Goal: Task Accomplishment & Management: Manage account settings

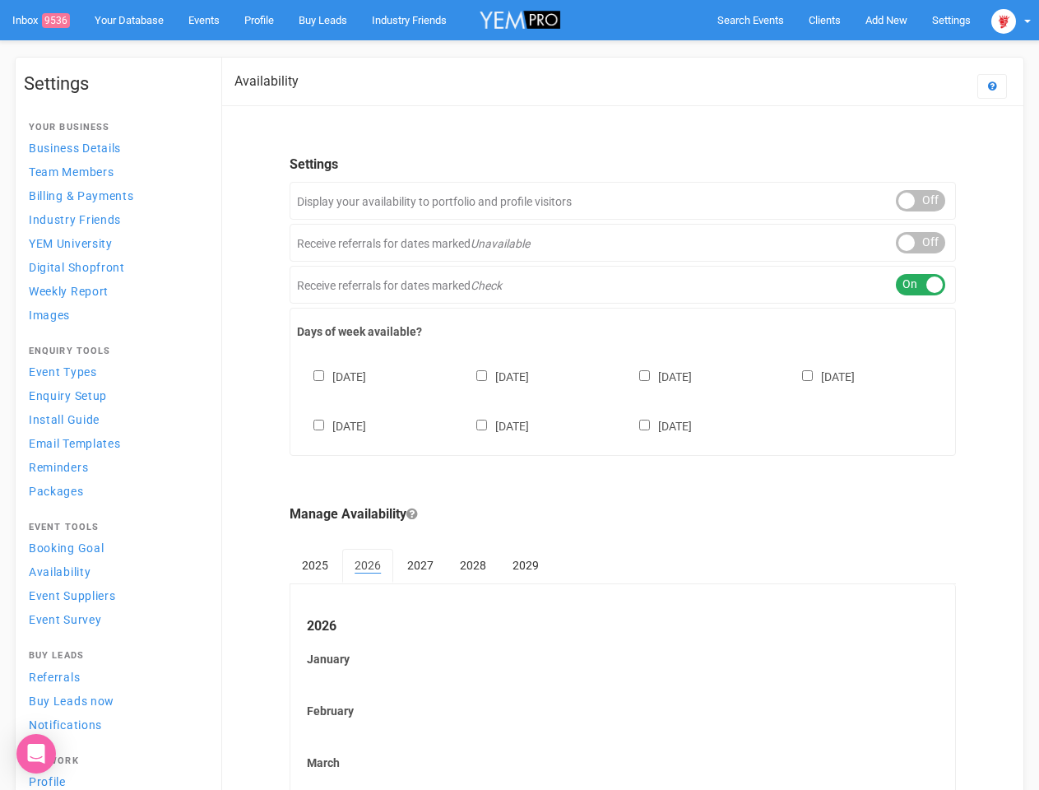
click at [519, 395] on div "Sunday Monday Tuesday Wednesday Thursday Friday Saturday" at bounding box center [622, 393] width 651 height 99
click at [750, 20] on span "Search Events" at bounding box center [750, 20] width 67 height 12
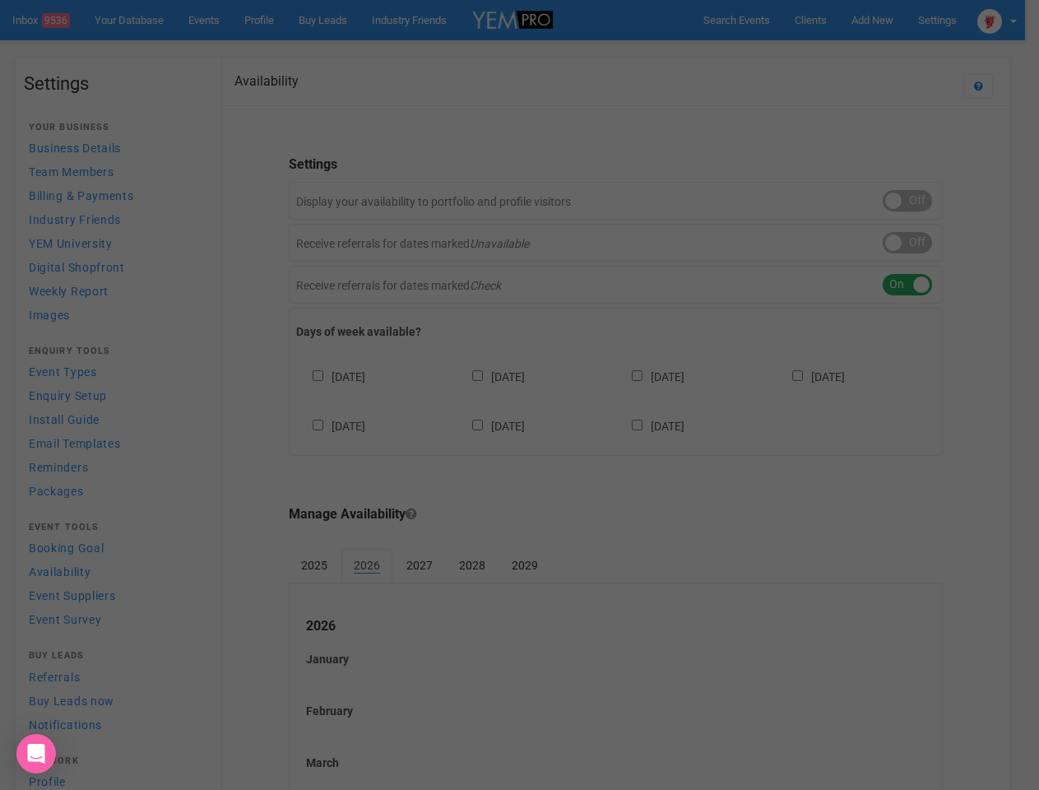
click at [920, 201] on body "Search Events Clients Add New New Client New Event New Enquiry Settings Stamfor…" at bounding box center [519, 683] width 1039 height 1366
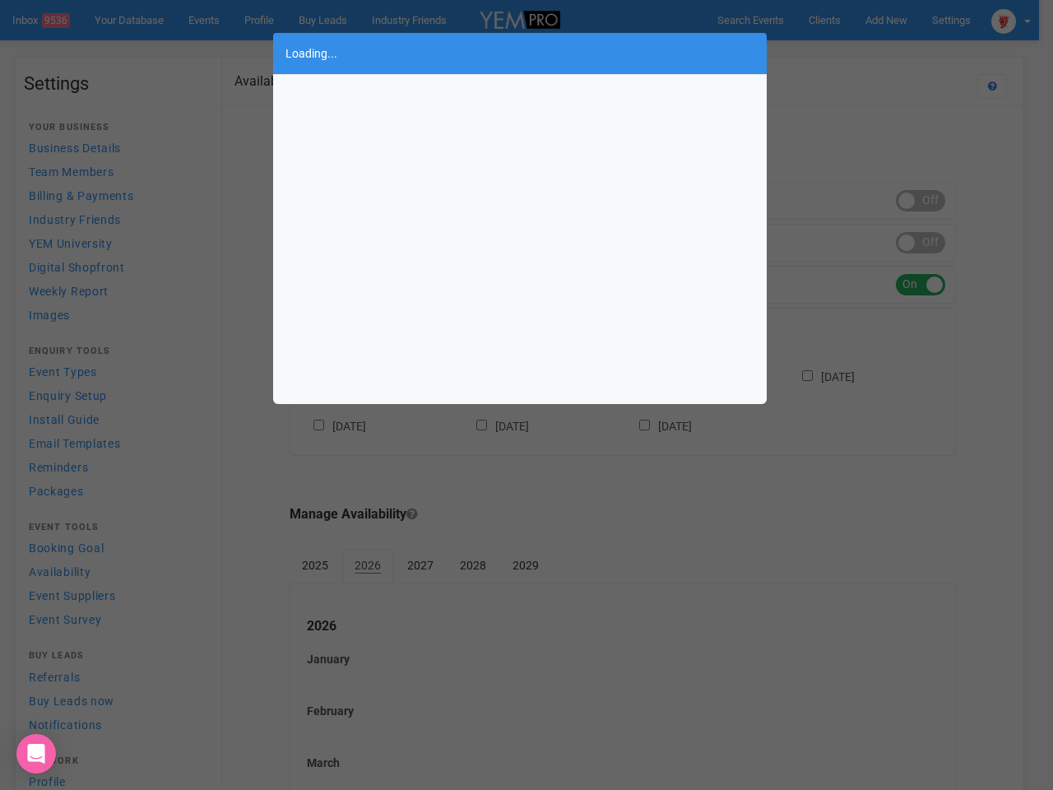
click at [920, 243] on div "Loading..." at bounding box center [526, 395] width 1053 height 790
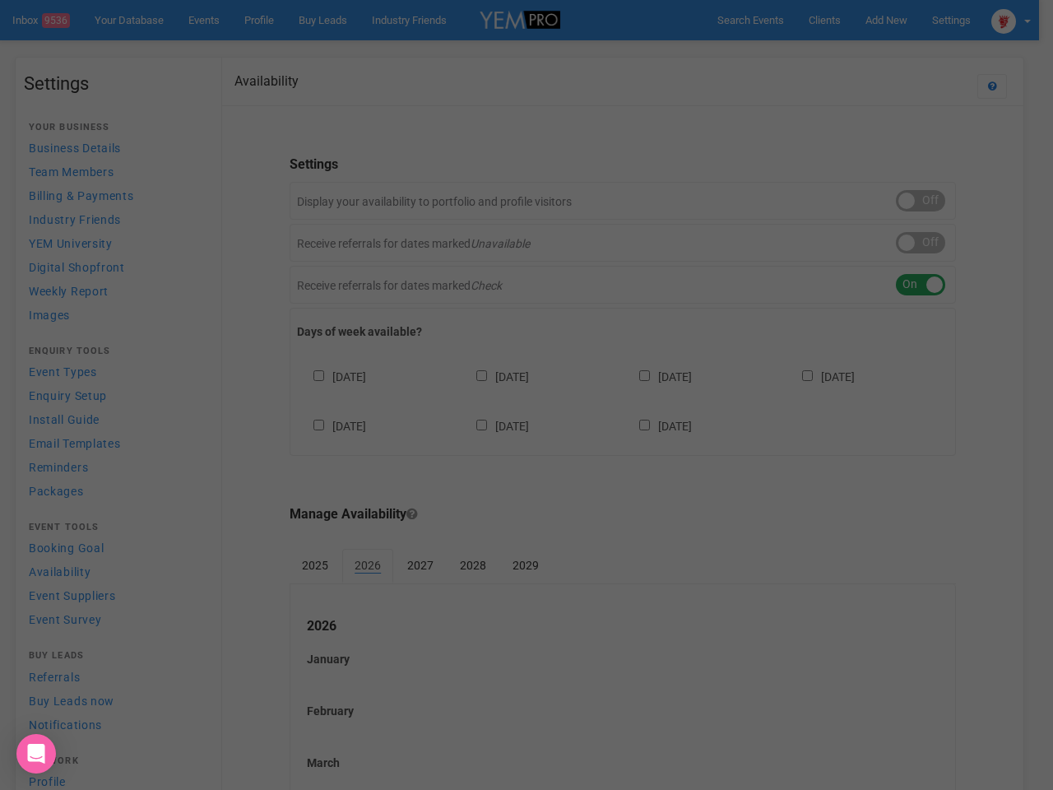
click at [920, 285] on div "Loading..." at bounding box center [526, 395] width 1053 height 790
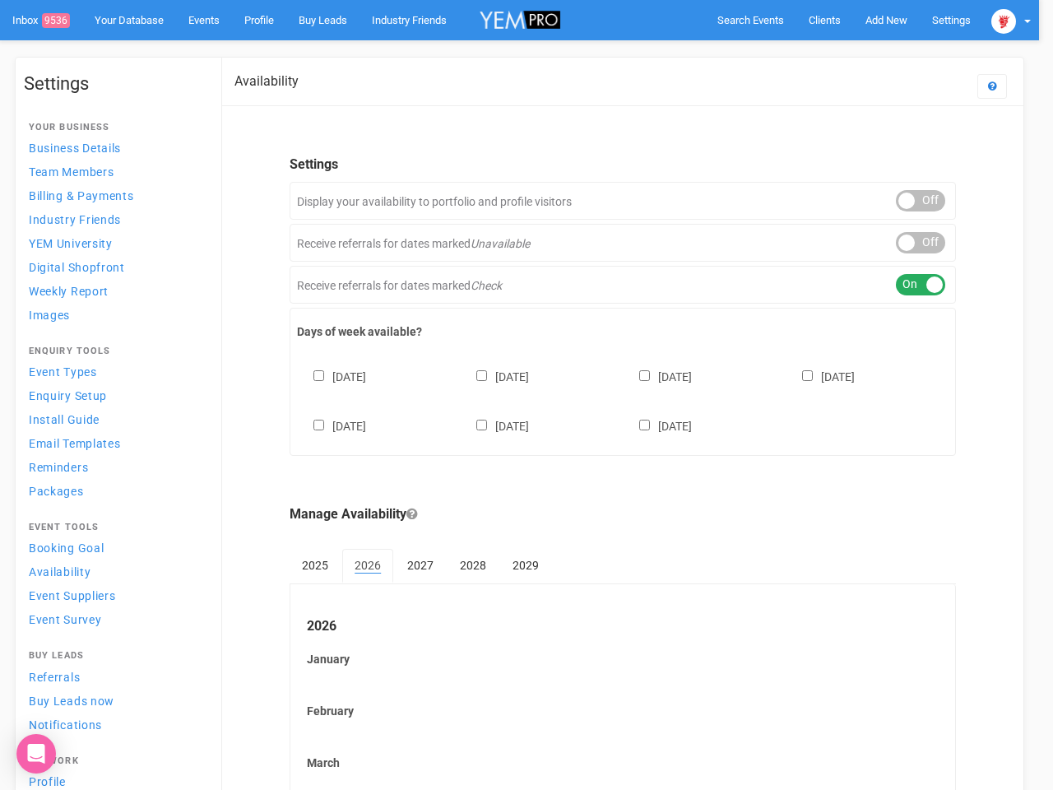
click at [623, 399] on div at bounding box center [526, 395] width 1053 height 790
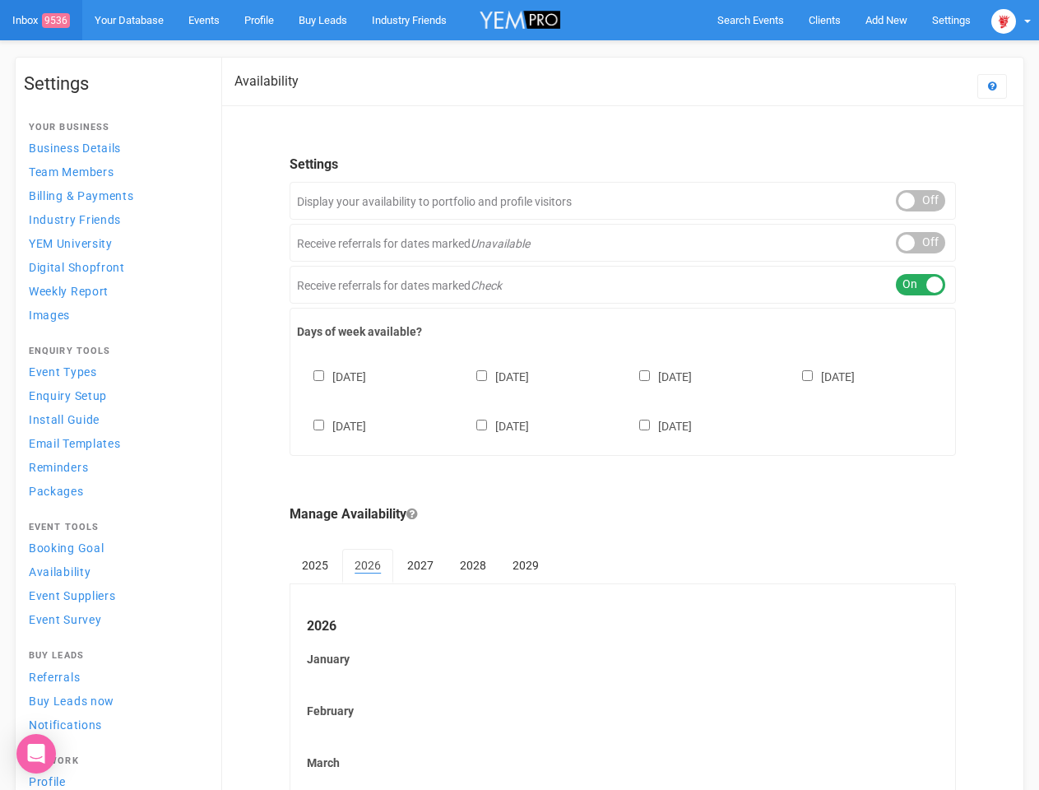
click at [519, 395] on div "Sunday Monday Tuesday Wednesday Thursday Friday Saturday" at bounding box center [622, 393] width 651 height 99
click at [750, 20] on span "Search Events" at bounding box center [750, 20] width 67 height 12
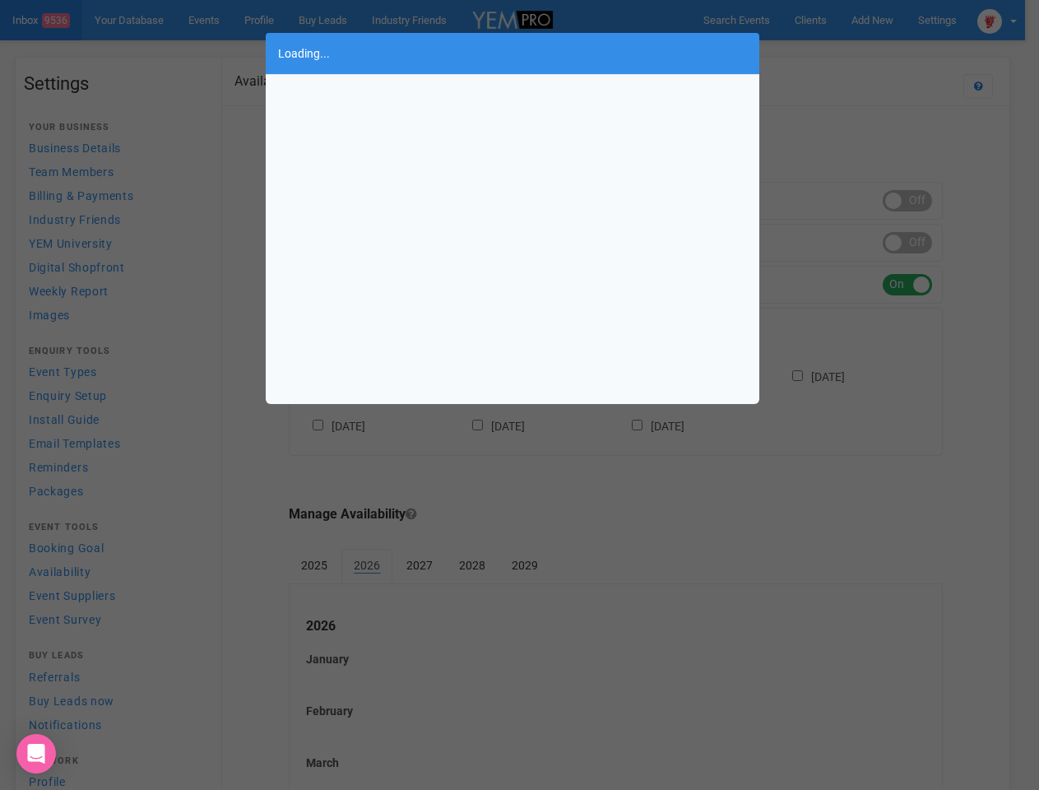
click at [886, 20] on div "Loading..." at bounding box center [519, 395] width 1039 height 790
click at [848, 53] on div "Loading..." at bounding box center [519, 395] width 1039 height 790
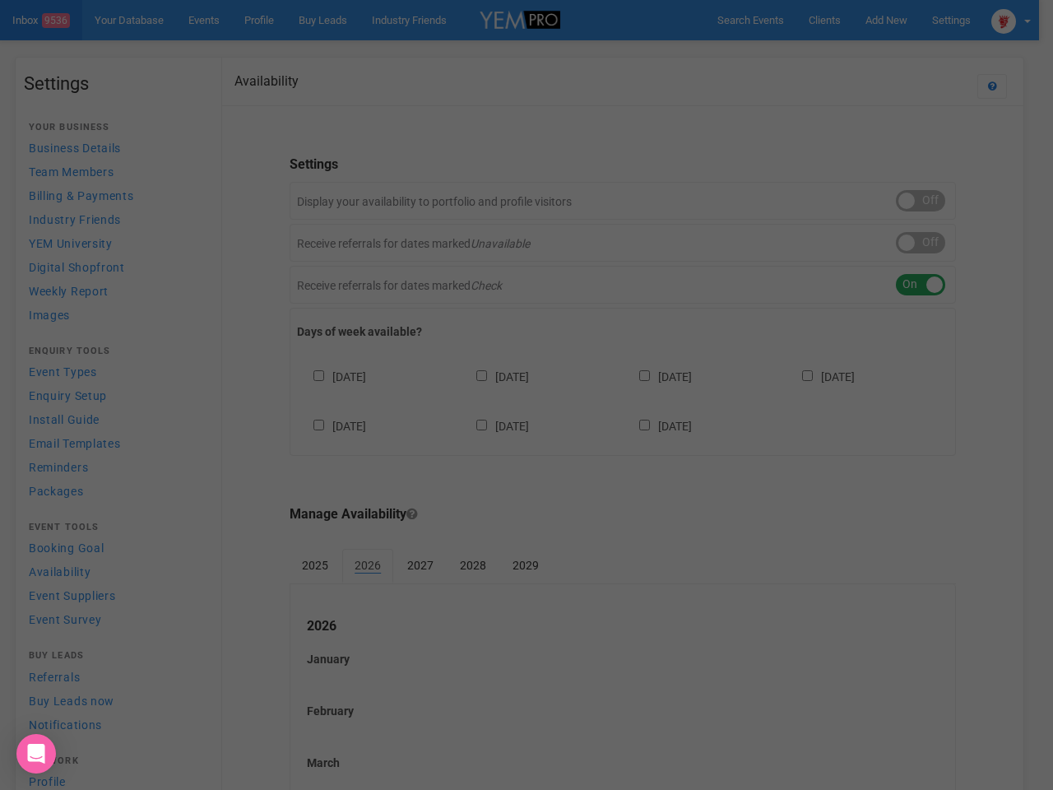
click at [1011, 20] on div "Loading..." at bounding box center [526, 395] width 1053 height 790
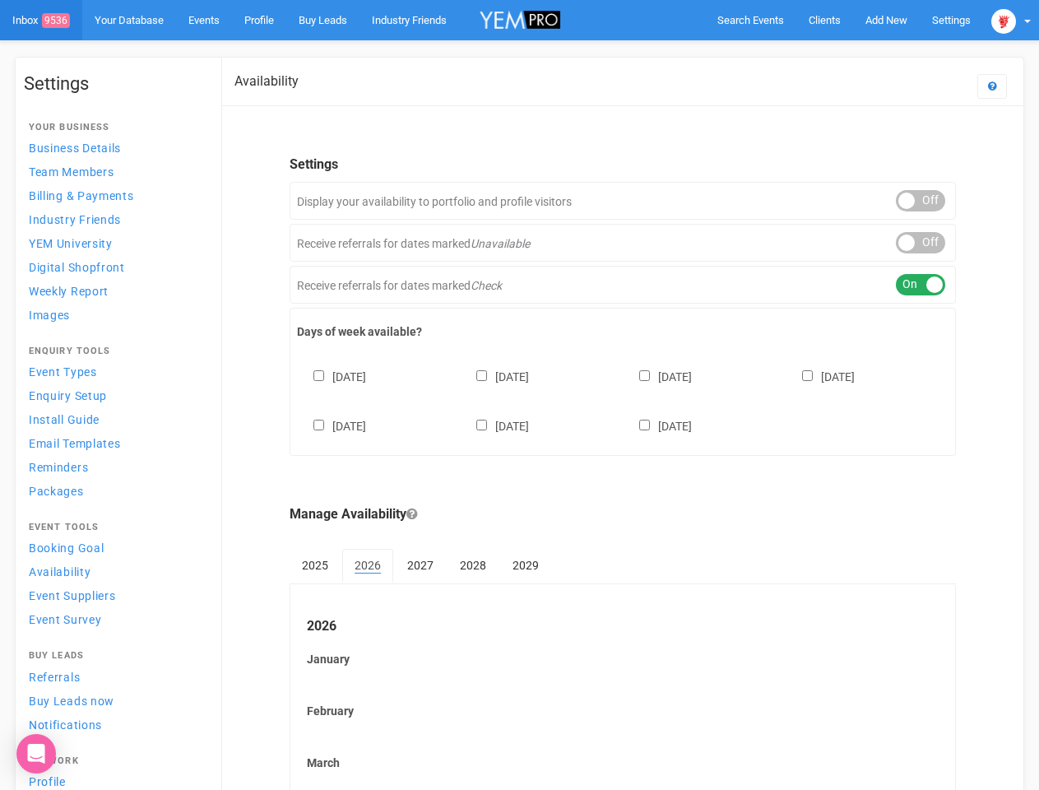
click at [920, 243] on div "ON OFF" at bounding box center [920, 242] width 49 height 21
click at [920, 285] on div "ON OFF" at bounding box center [920, 284] width 49 height 21
click at [623, 399] on div "[DATE] [DATE] [DATE] [DATE] [DATE] [DATE] [DATE]" at bounding box center [622, 393] width 651 height 99
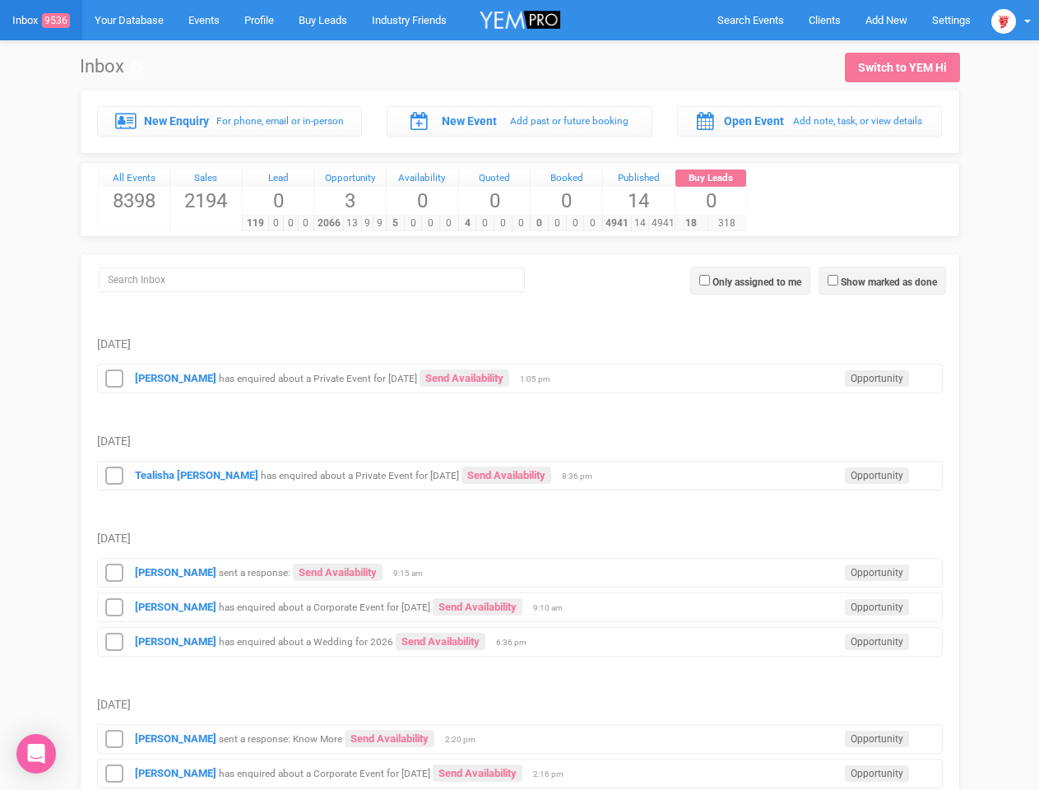
click at [519, 395] on td "Monday, September 29" at bounding box center [520, 424] width 846 height 63
click at [750, 20] on span "Search Events" at bounding box center [750, 20] width 67 height 12
click at [519, 395] on td "Monday, September 29" at bounding box center [520, 424] width 846 height 63
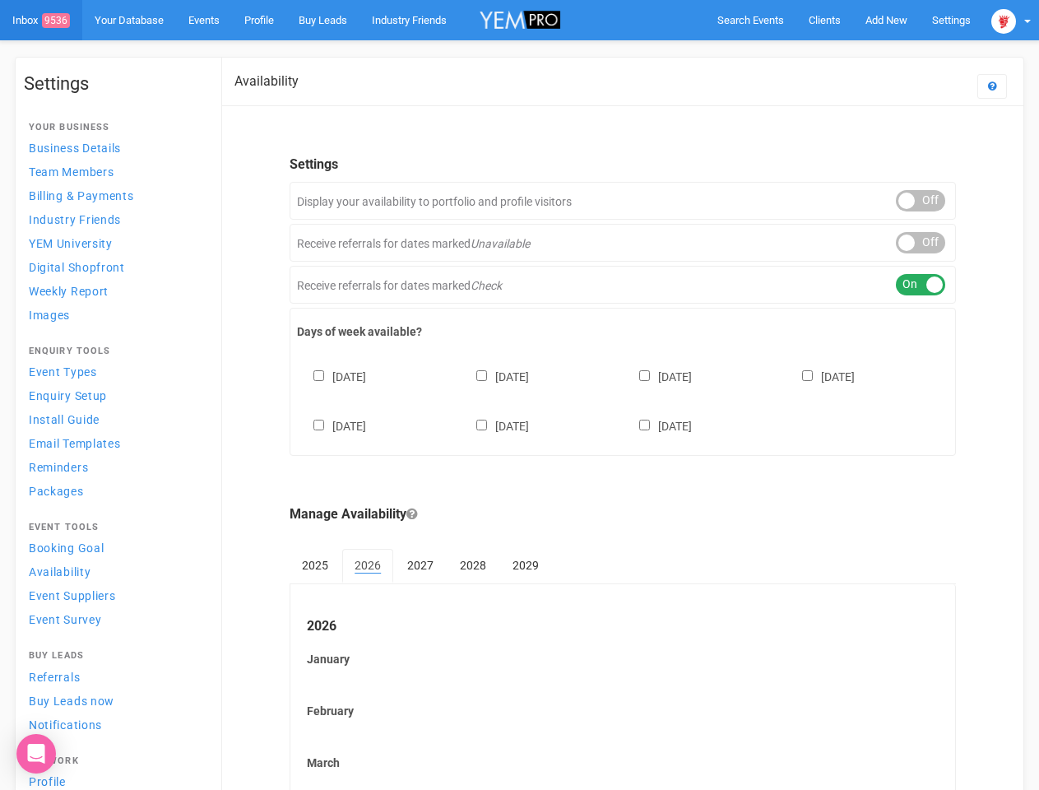
click at [519, 395] on div "[DATE] [DATE] [DATE] [DATE] [DATE] [DATE] [DATE]" at bounding box center [622, 393] width 651 height 99
click at [750, 20] on span "Search Events" at bounding box center [750, 20] width 67 height 12
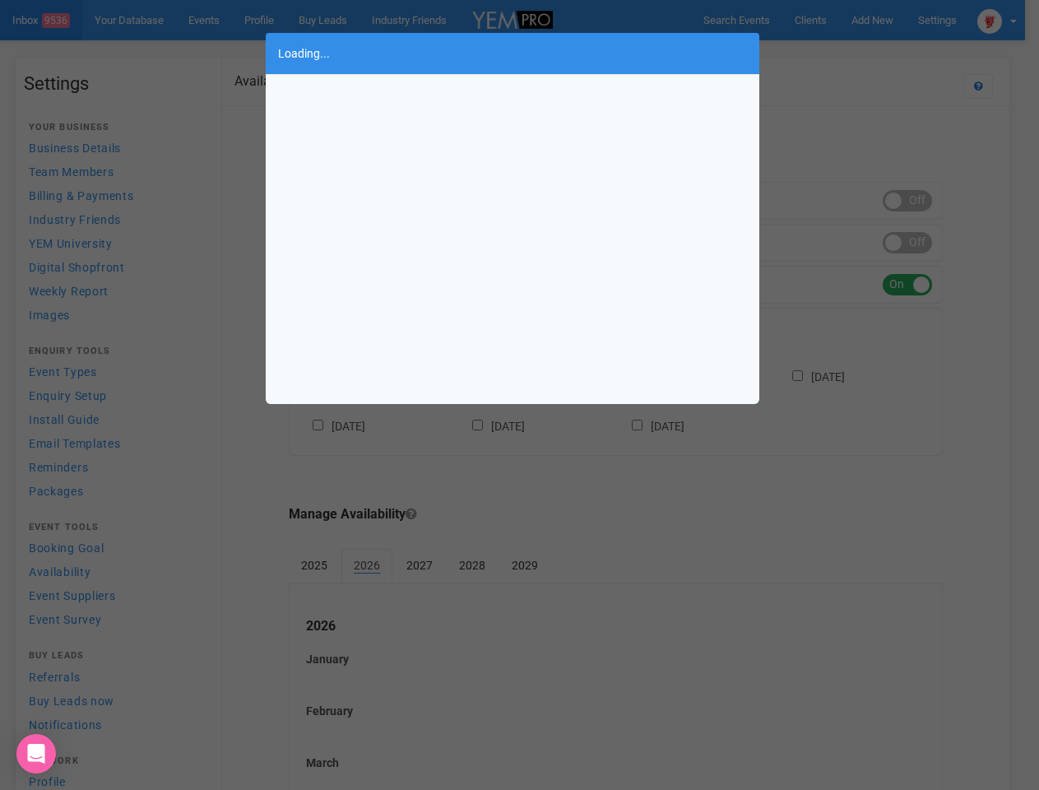
click at [1011, 20] on body "Search Events Clients Add New New Client New Event New Enquiry Settings Stamfor…" at bounding box center [519, 683] width 1039 height 1366
click at [920, 201] on div "Loading..." at bounding box center [519, 395] width 1039 height 790
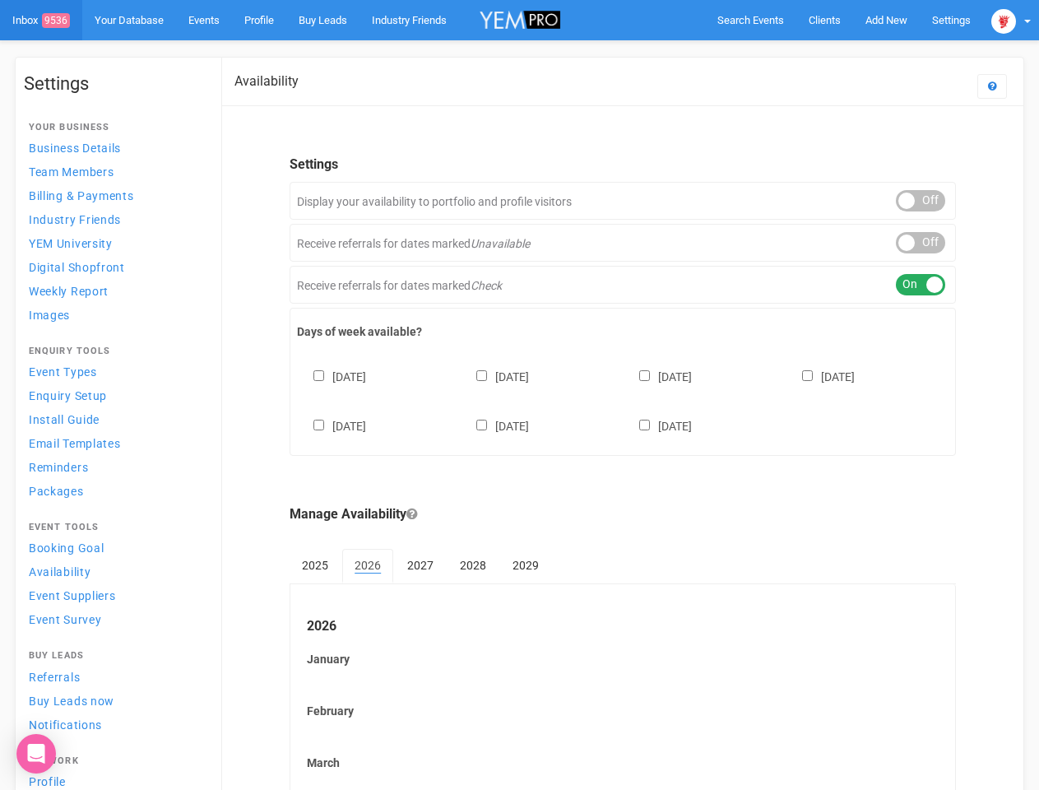
click at [920, 243] on div "ON OFF" at bounding box center [920, 242] width 49 height 21
click at [920, 285] on div "ON OFF" at bounding box center [920, 284] width 49 height 21
click at [623, 399] on div "[DATE] [DATE] [DATE] [DATE] [DATE] [DATE] [DATE]" at bounding box center [622, 393] width 651 height 99
click at [519, 395] on div "[DATE] [DATE] [DATE] [DATE] [DATE] [DATE] [DATE]" at bounding box center [622, 393] width 651 height 99
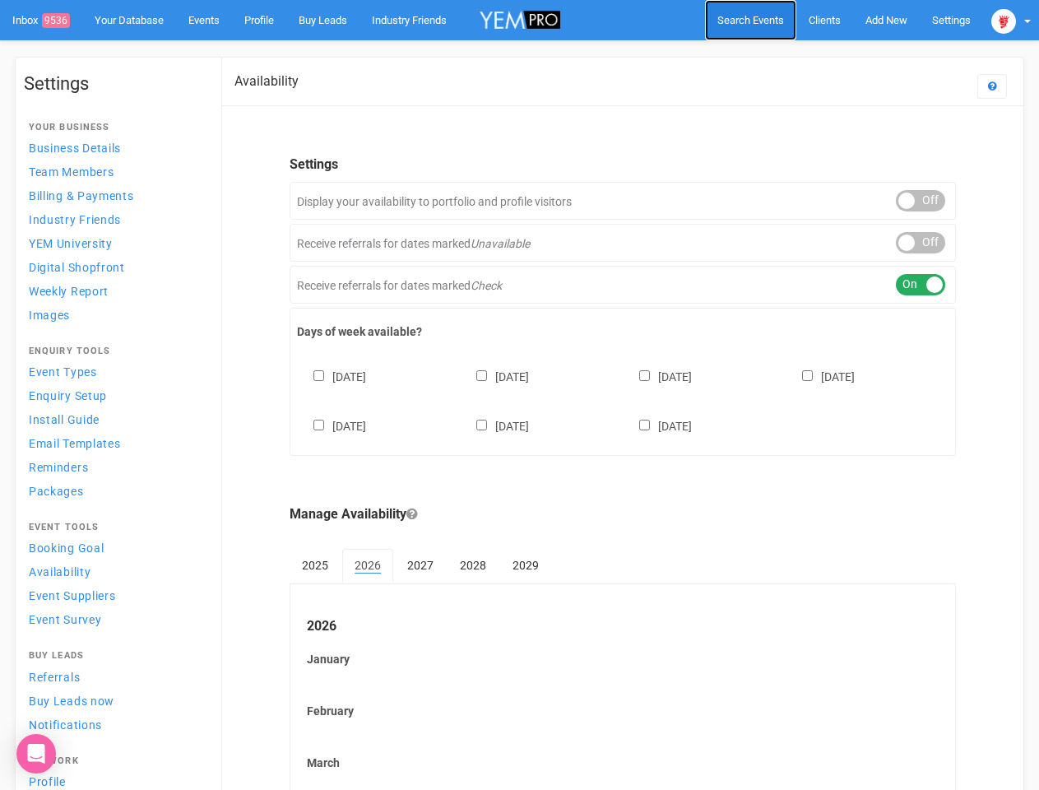
click at [750, 20] on span "Search Events" at bounding box center [750, 20] width 67 height 12
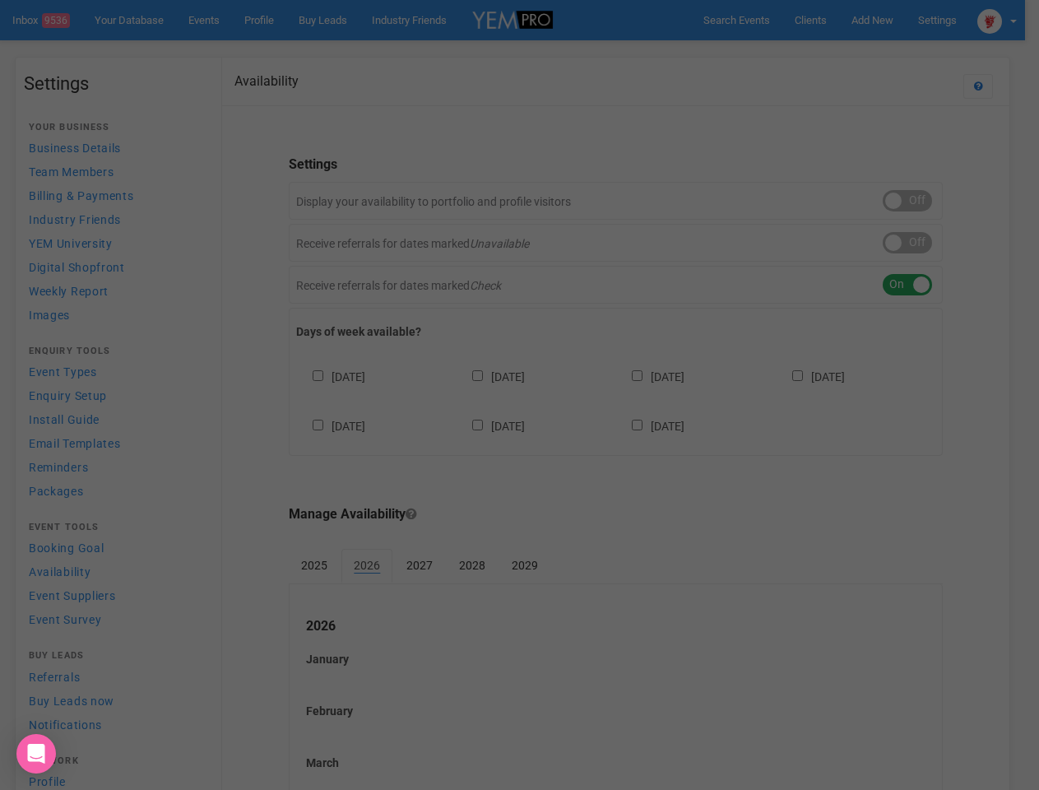
click at [848, 53] on div at bounding box center [519, 395] width 1039 height 790
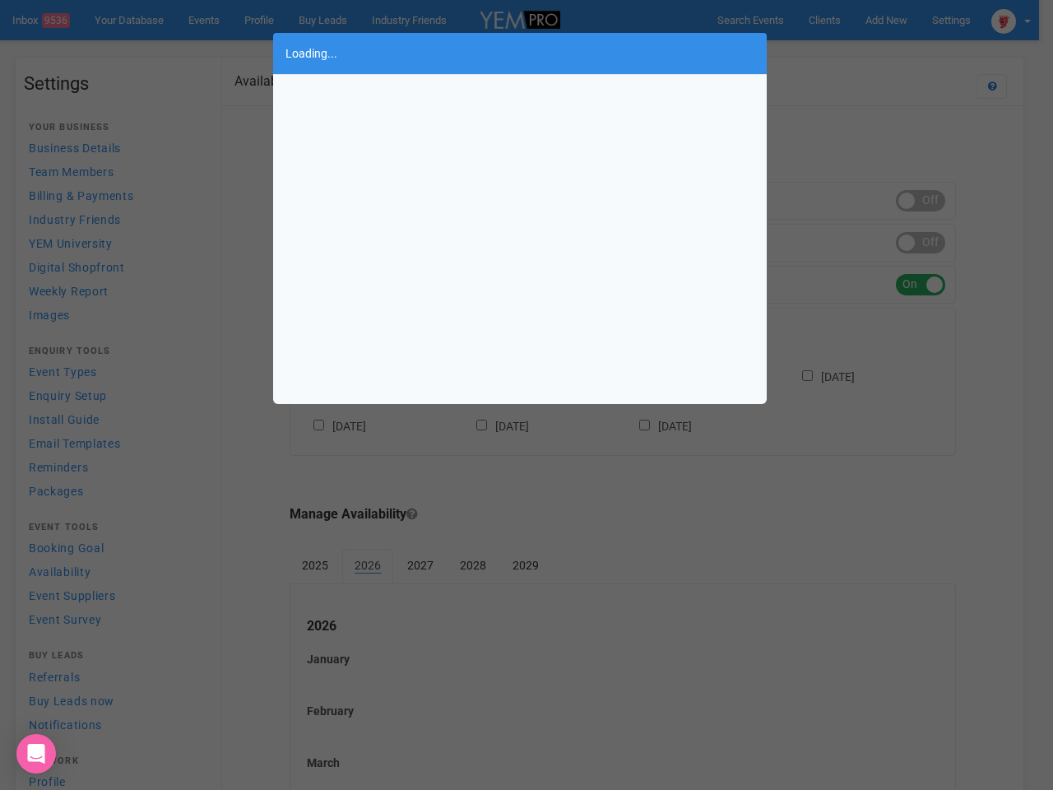
click at [1011, 20] on div "Loading..." at bounding box center [526, 395] width 1053 height 790
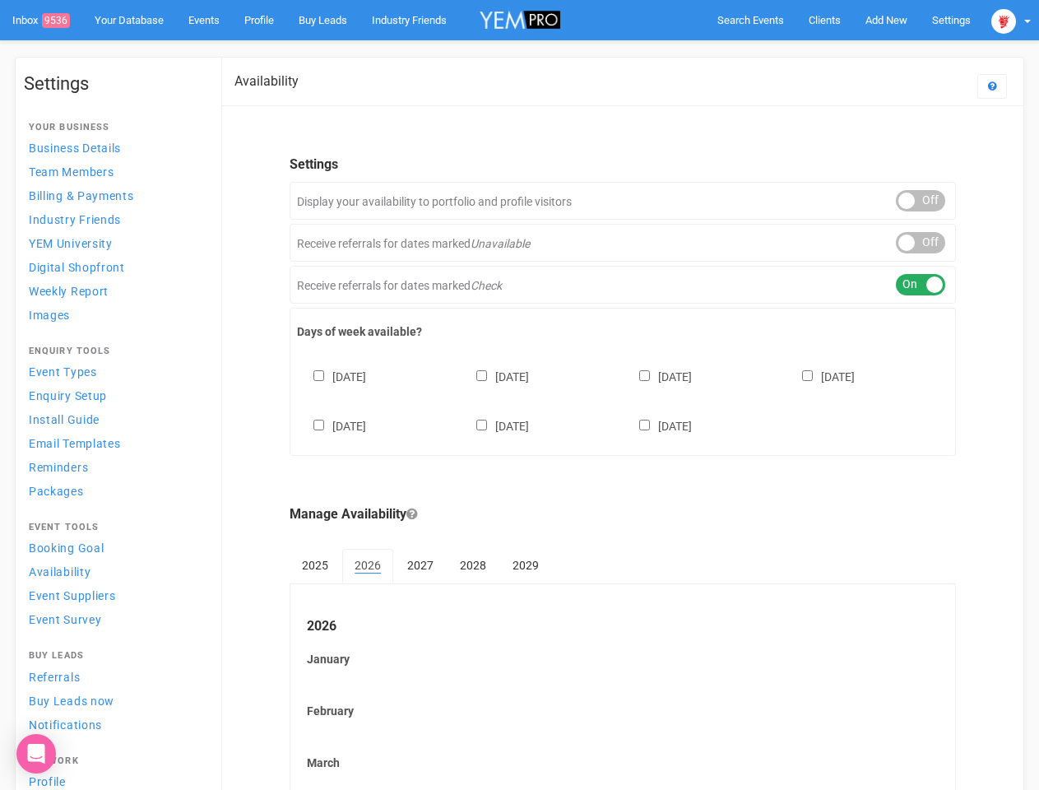
click at [920, 243] on div "ON OFF" at bounding box center [920, 242] width 49 height 21
click at [920, 285] on div "ON OFF" at bounding box center [920, 284] width 49 height 21
click at [623, 399] on div "[DATE] [DATE] [DATE] [DATE] [DATE] [DATE] [DATE]" at bounding box center [622, 393] width 651 height 99
